Goal: Task Accomplishment & Management: Complete application form

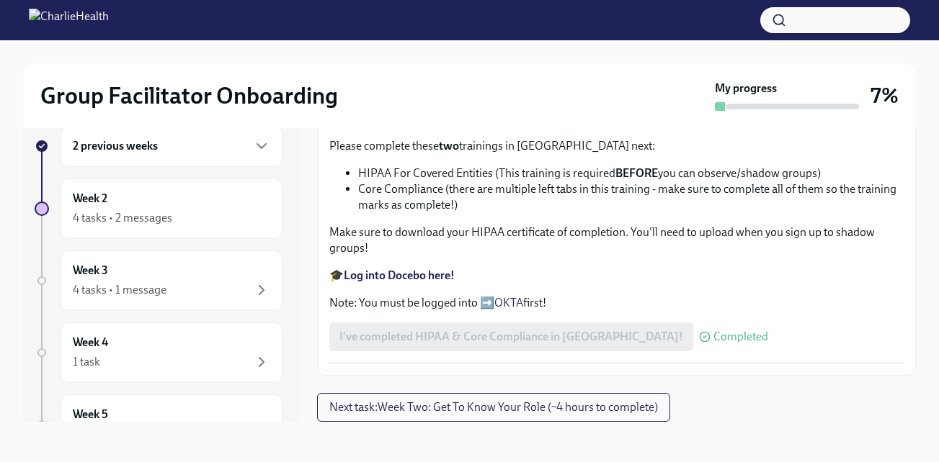
scroll to position [676, 0]
click at [463, 78] on span "Upload Upload CPR Certificate" at bounding box center [422, 70] width 167 height 14
click at [0, 0] on input "Upload Upload CPR Certificate" at bounding box center [0, 0] width 0 height 0
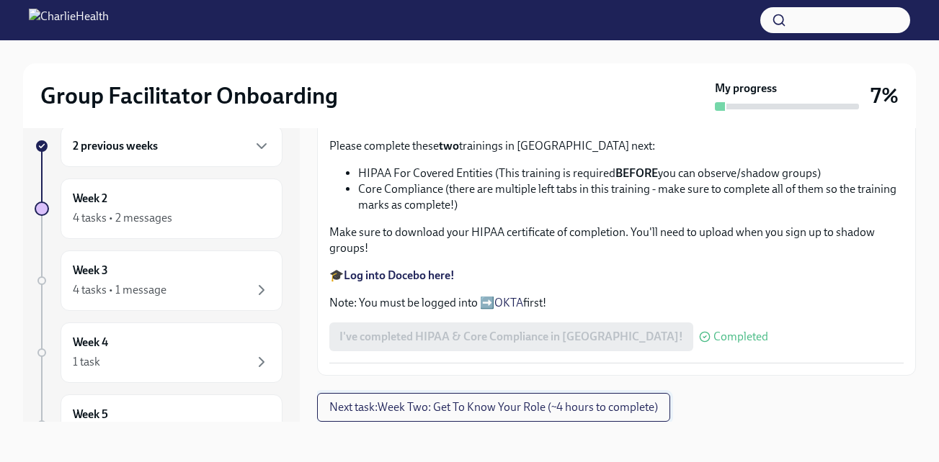
click at [422, 396] on button "Next task : Week Two: Get To Know Your Role (~4 hours to complete)" at bounding box center [493, 407] width 353 height 29
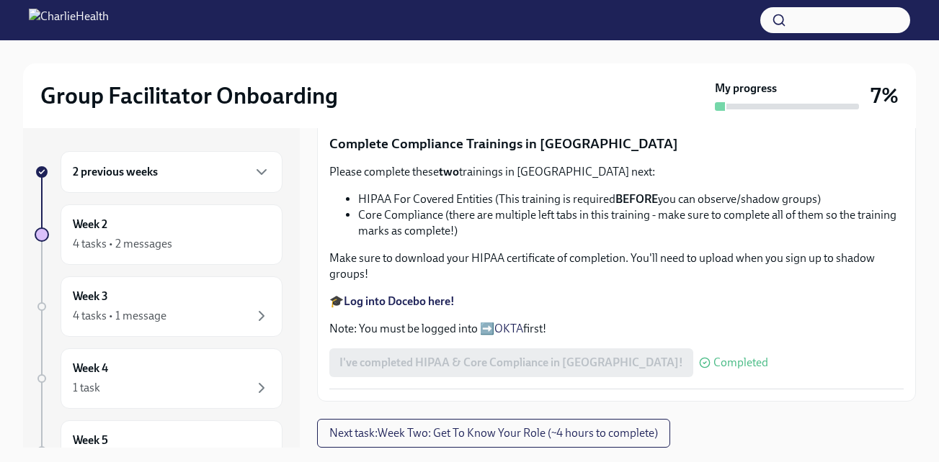
scroll to position [807, 0]
click at [409, 104] on span "Upload Upload CPR Certificate" at bounding box center [422, 96] width 167 height 14
click at [0, 0] on input "Upload Upload CPR Certificate" at bounding box center [0, 0] width 0 height 0
